Goal: Check status

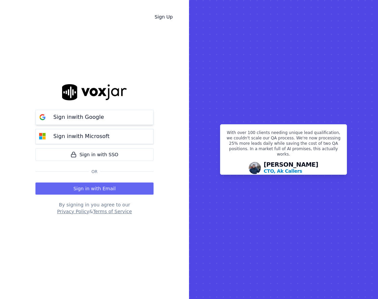
click at [81, 115] on p "Sign in with Google" at bounding box center [78, 117] width 51 height 8
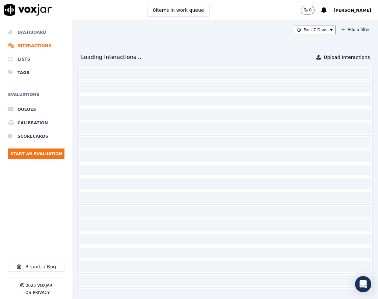
click at [41, 36] on li "Dashboard" at bounding box center [36, 32] width 56 height 13
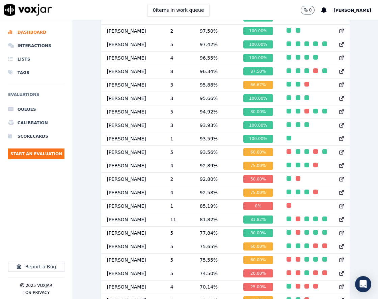
scroll to position [472, 0]
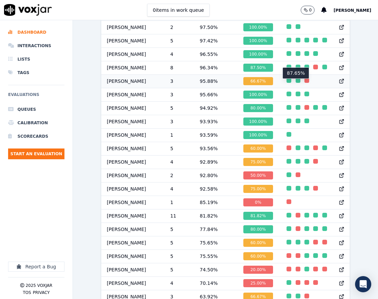
click at [304, 83] on div "button" at bounding box center [306, 80] width 5 height 5
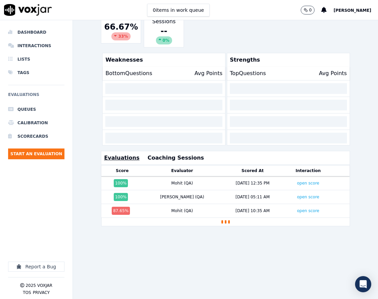
scroll to position [162, 0]
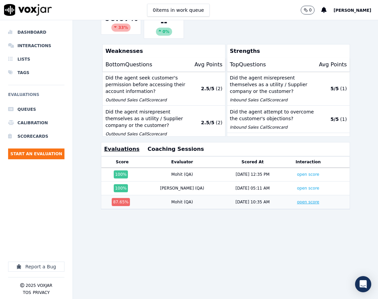
click at [297, 200] on link "open score" at bounding box center [308, 202] width 22 height 5
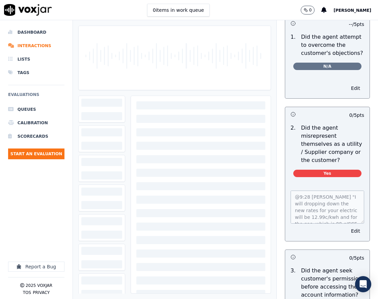
scroll to position [472, 0]
